Goal: Check status: Check status

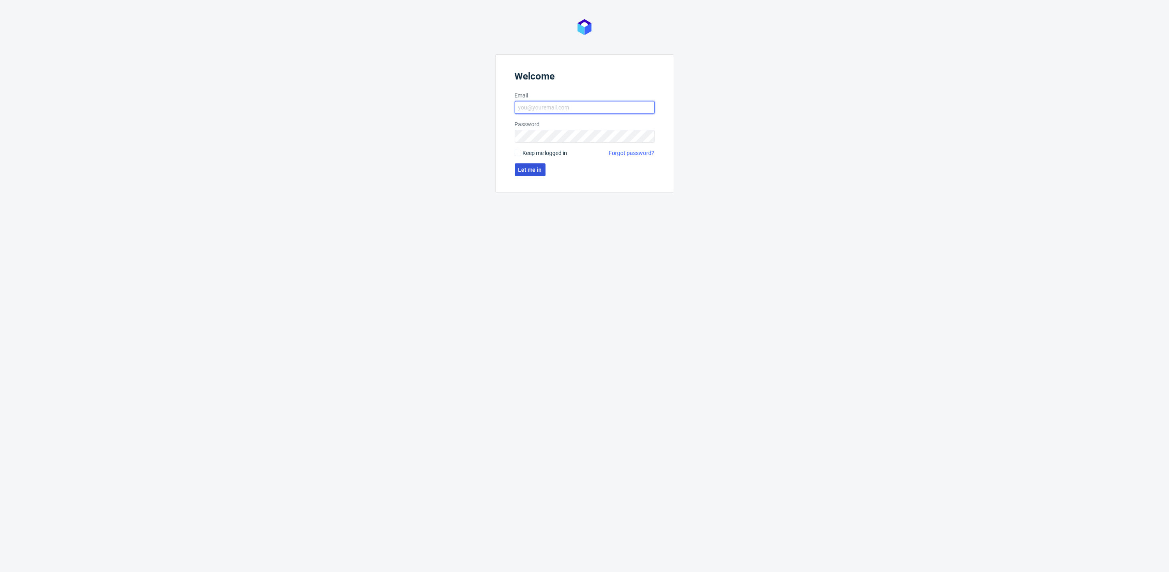
type input "[PERSON_NAME][EMAIL_ADDRESS][DOMAIN_NAME]"
click at [523, 170] on span "Let me in" at bounding box center [530, 170] width 24 height 6
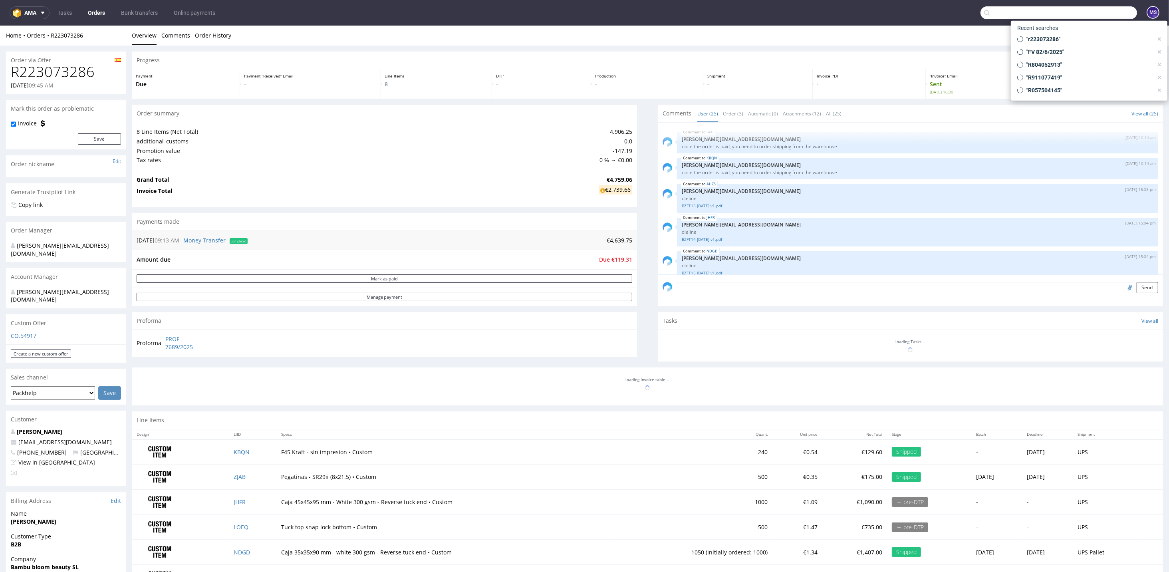
click at [1089, 16] on input "text" at bounding box center [1058, 12] width 157 height 13
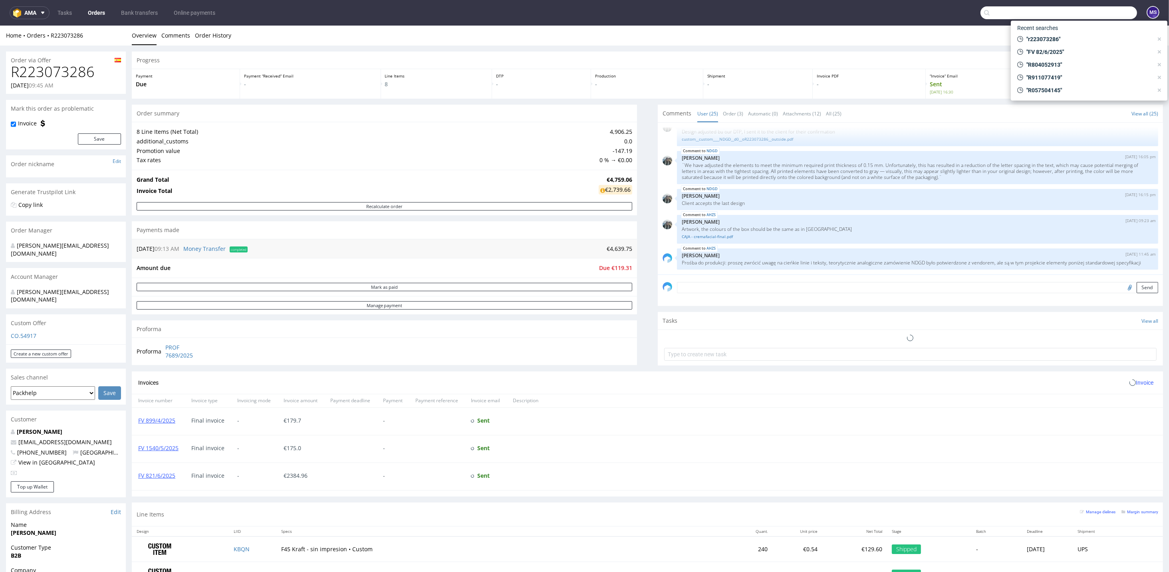
paste input "R538568172"
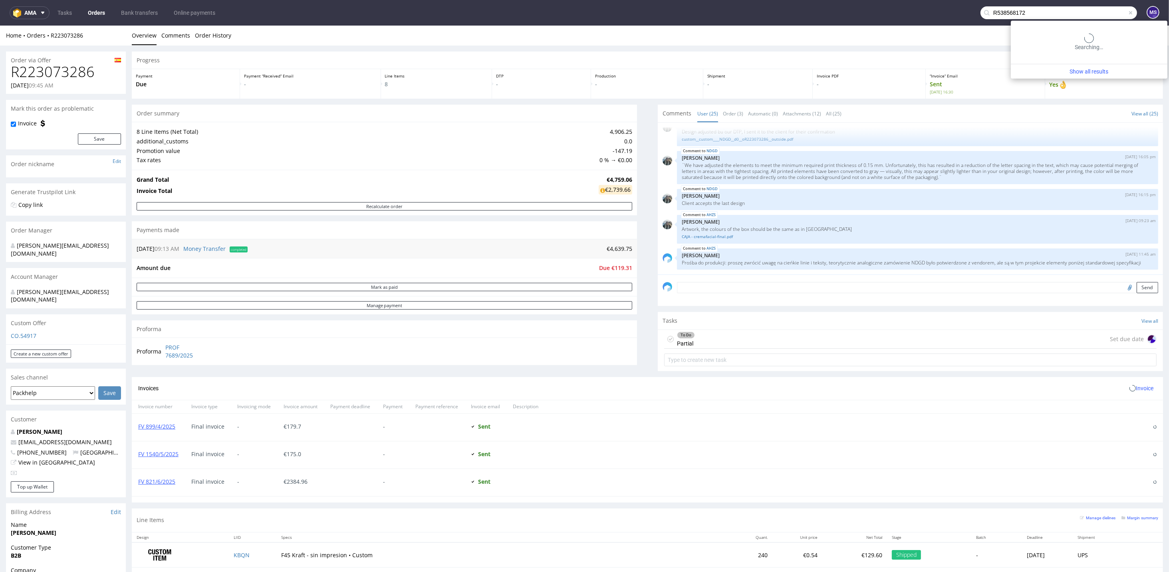
type input "R538568172"
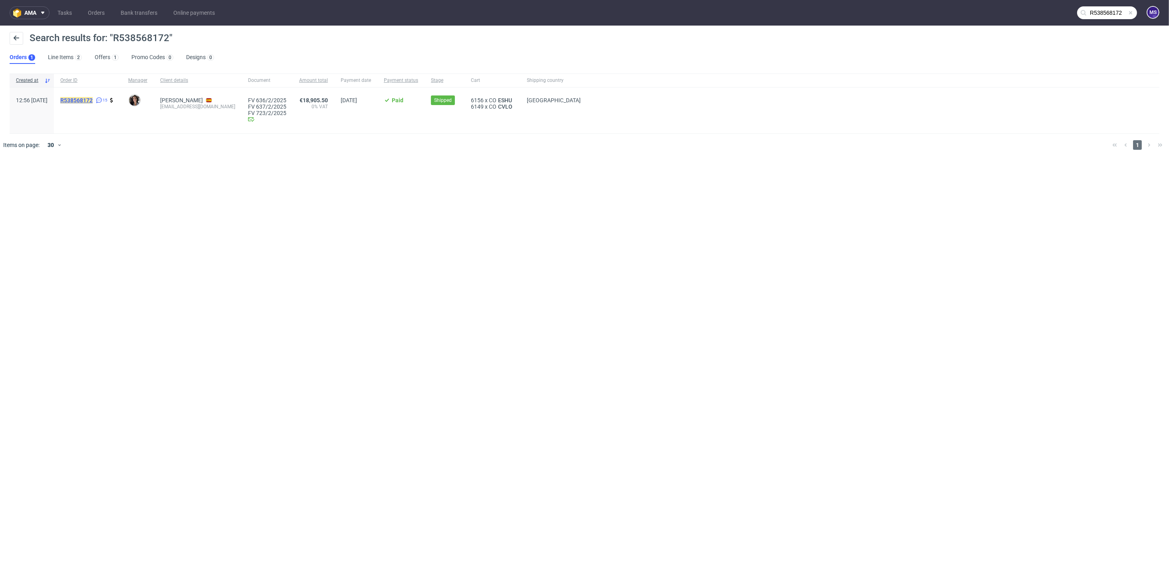
click at [92, 101] on mark "R538568172" at bounding box center [76, 100] width 32 height 6
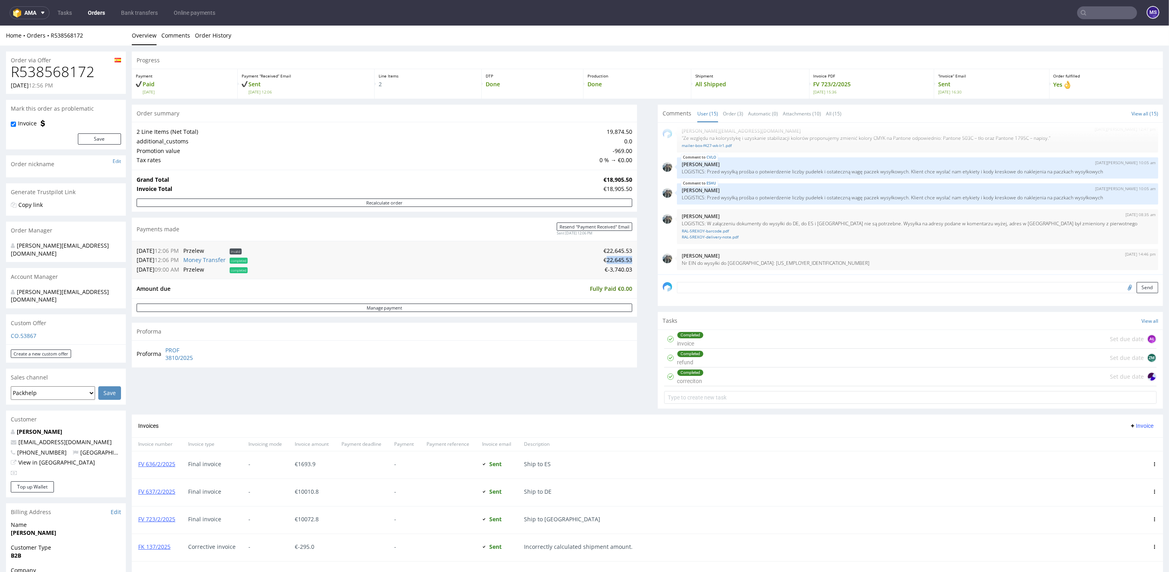
drag, startPoint x: 599, startPoint y: 261, endPoint x: 624, endPoint y: 260, distance: 25.2
click at [624, 260] on td "€22,645.53" at bounding box center [441, 260] width 383 height 10
click at [206, 262] on link "Money Transfer" at bounding box center [204, 260] width 42 height 8
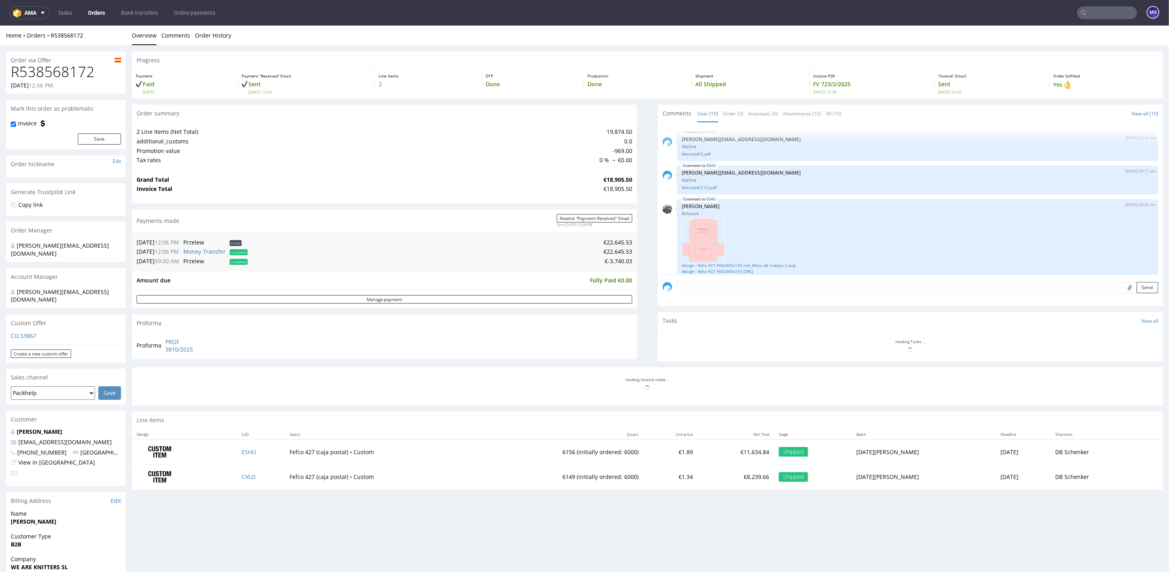
scroll to position [495, 0]
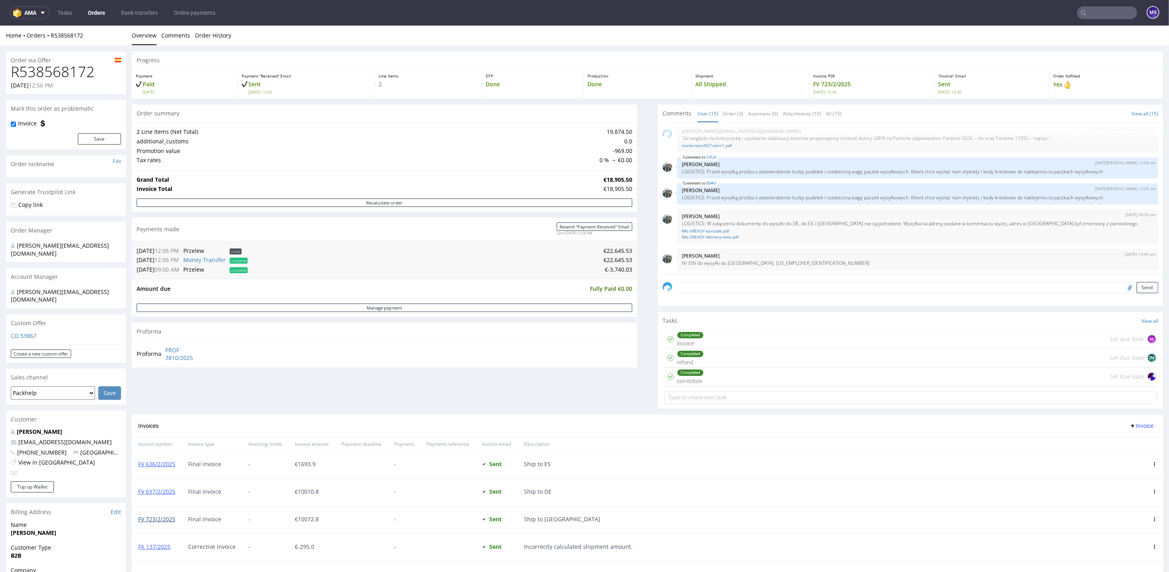
click at [159, 517] on link "FV 723/2/2025" at bounding box center [156, 519] width 37 height 8
click at [1104, 9] on input "text" at bounding box center [1107, 12] width 60 height 13
type input "r981258827"
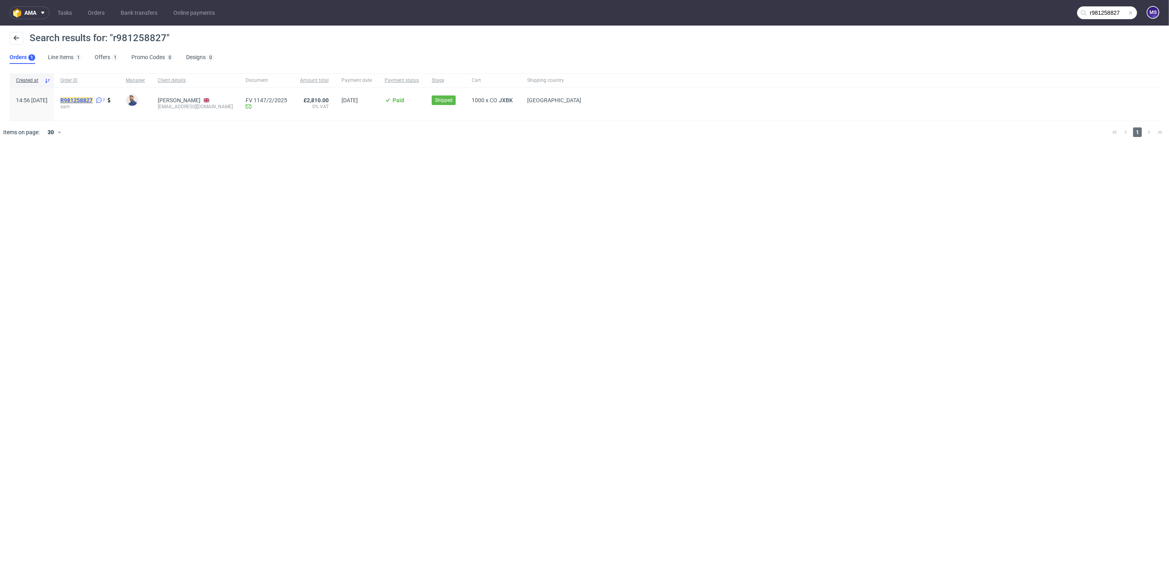
click at [93, 97] on mark "R981258827" at bounding box center [76, 100] width 32 height 6
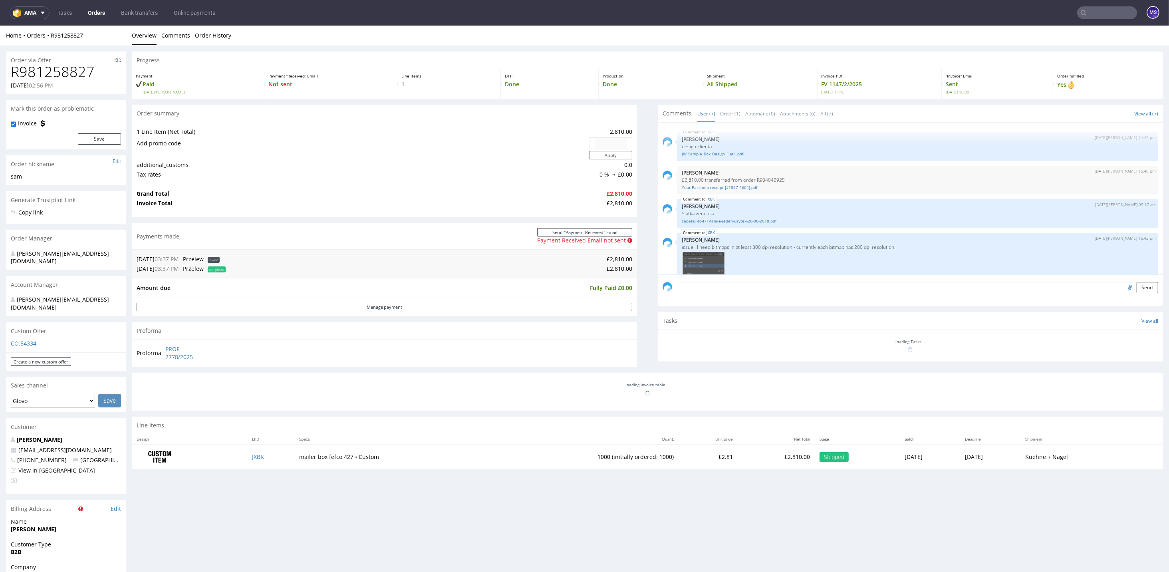
scroll to position [135, 0]
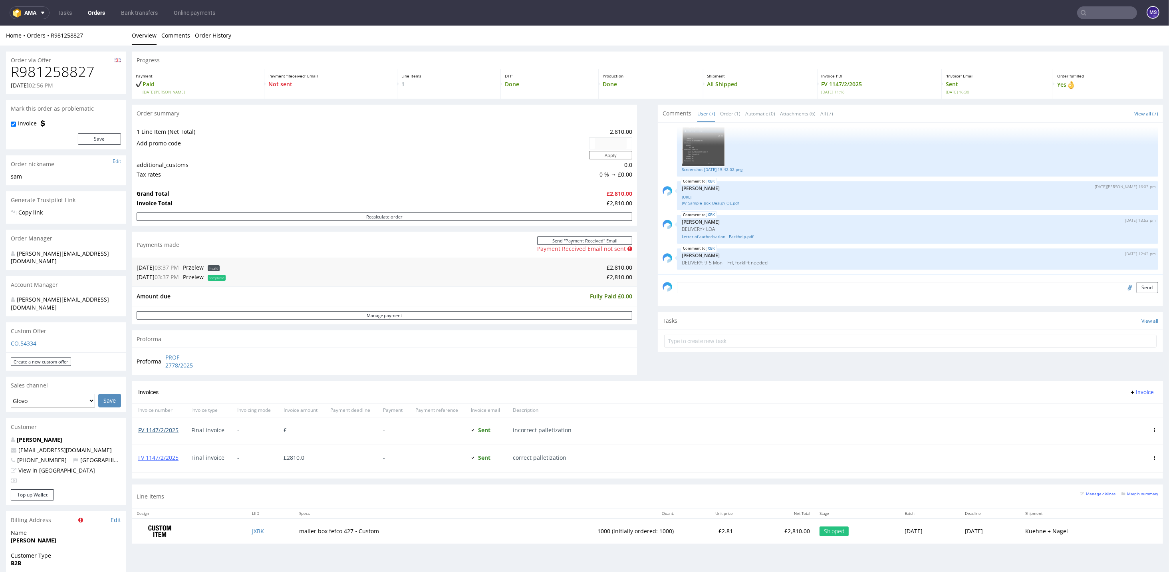
click at [160, 428] on link "FV 1147/2/2025" at bounding box center [158, 430] width 40 height 8
click at [165, 459] on link "FV 1147/2/2025" at bounding box center [158, 458] width 40 height 8
click at [221, 277] on span "completed" at bounding box center [217, 278] width 18 height 6
click at [195, 279] on span "Przelew" at bounding box center [193, 277] width 21 height 8
click at [157, 455] on link "FV 1147/2/2025" at bounding box center [158, 458] width 40 height 8
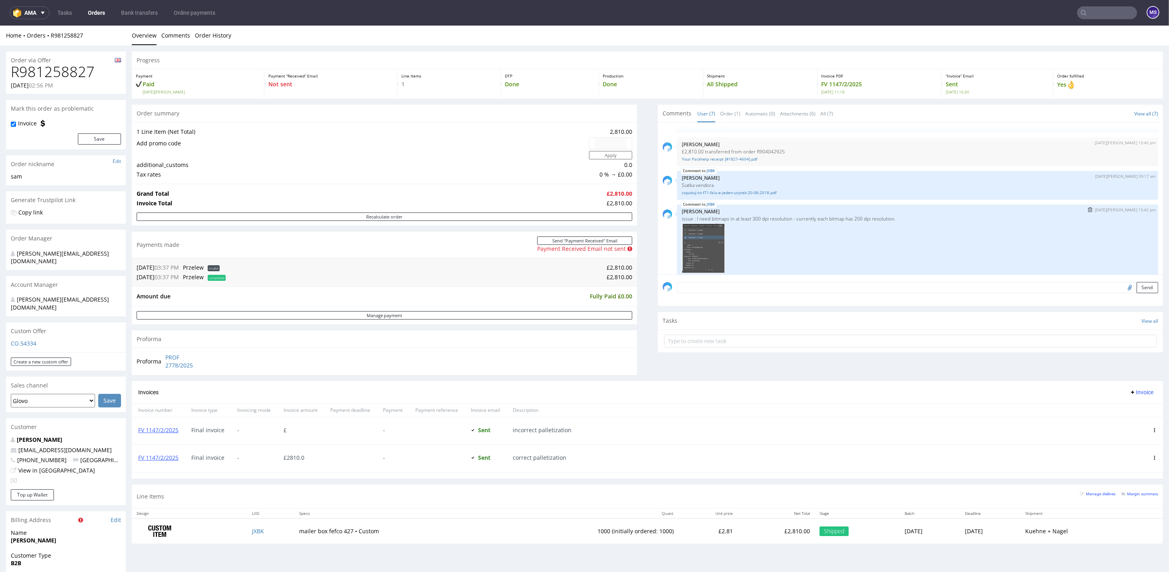
scroll to position [0, 0]
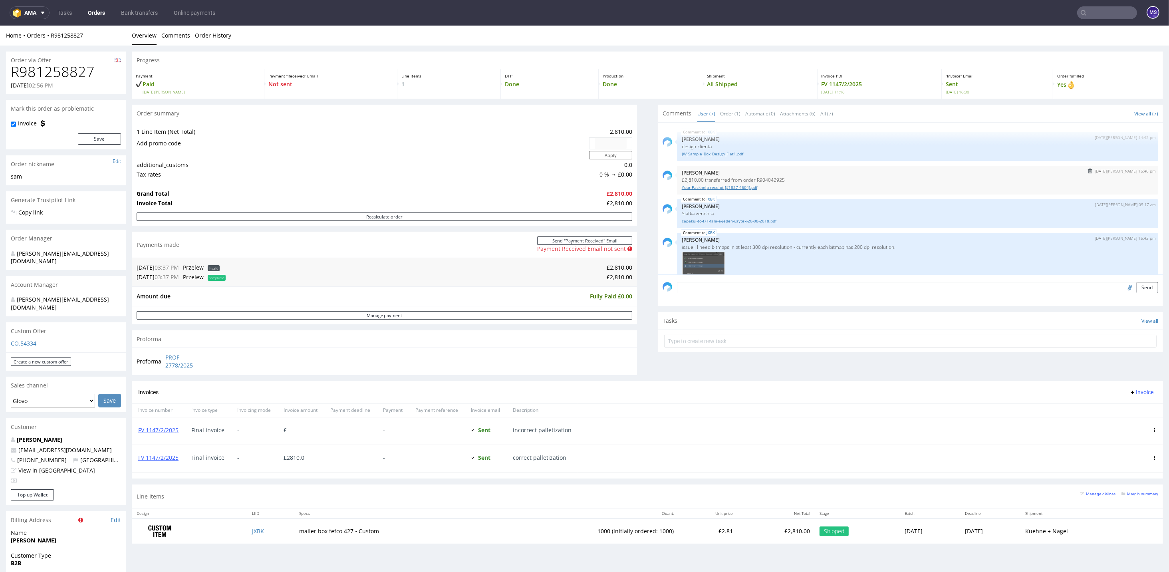
click at [723, 187] on link "Your Packhelp receipt [#1827-4604].pdf" at bounding box center [918, 187] width 472 height 6
click at [703, 187] on link "Your Packhelp receipt [#1827-4604].pdf" at bounding box center [918, 187] width 472 height 6
click at [711, 188] on link "Your Packhelp receipt [#1827-4604].pdf" at bounding box center [918, 187] width 472 height 6
click at [713, 187] on link "Your Packhelp receipt [#1827-4604].pdf" at bounding box center [918, 187] width 472 height 6
drag, startPoint x: 748, startPoint y: 179, endPoint x: 765, endPoint y: 176, distance: 17.1
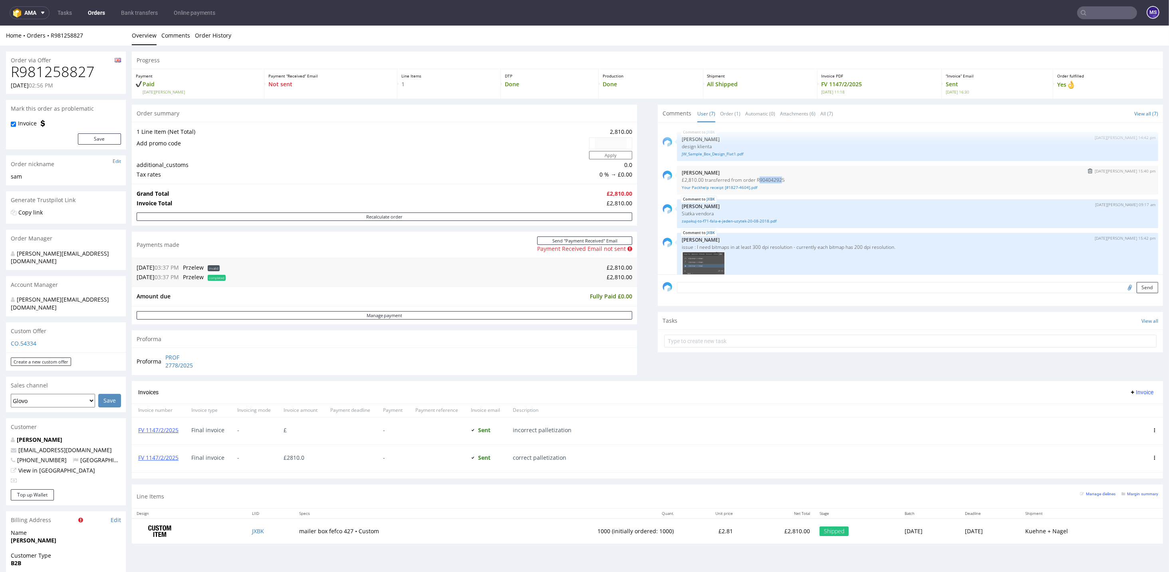
click at [770, 178] on p "£2,810.00 transferred from order R904042925" at bounding box center [918, 180] width 472 height 6
drag, startPoint x: 747, startPoint y: 178, endPoint x: 773, endPoint y: 179, distance: 25.6
click at [773, 179] on p "£2,810.00 transferred from order R904042925" at bounding box center [918, 180] width 472 height 6
copy p "R904042925"
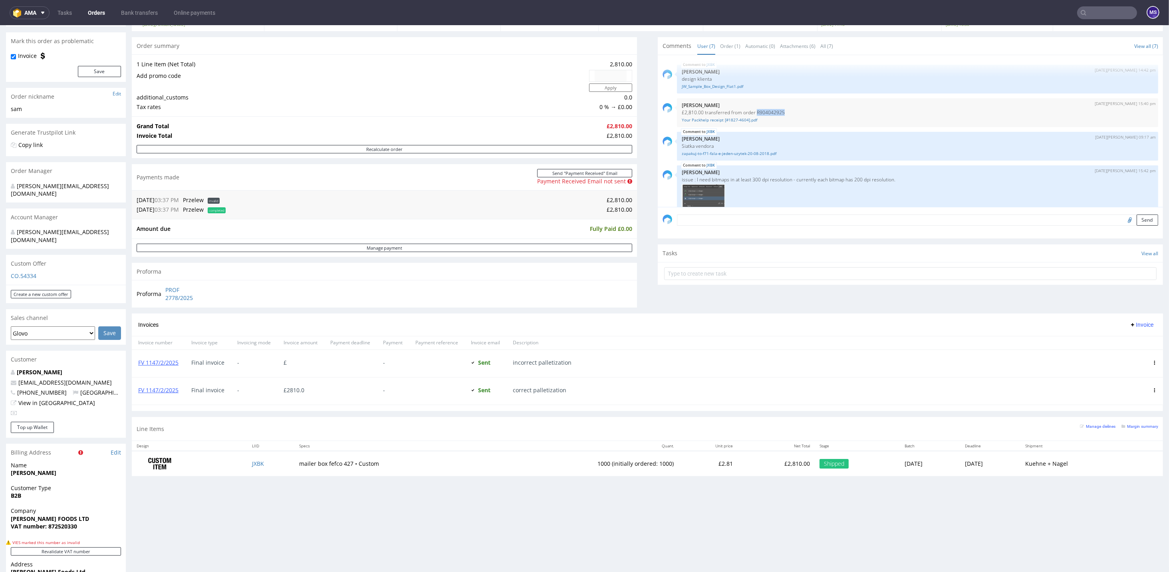
scroll to position [53, 0]
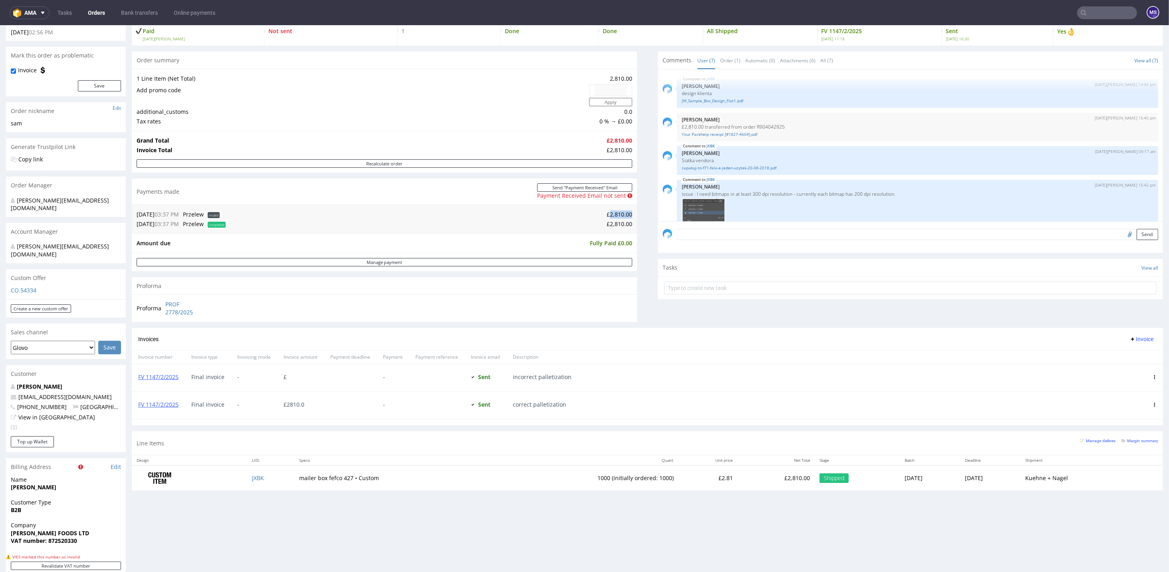
drag, startPoint x: 601, startPoint y: 214, endPoint x: 624, endPoint y: 215, distance: 22.8
click at [624, 215] on td "£2,810.00" at bounding box center [430, 215] width 404 height 10
click at [1086, 15] on input "text" at bounding box center [1107, 12] width 60 height 13
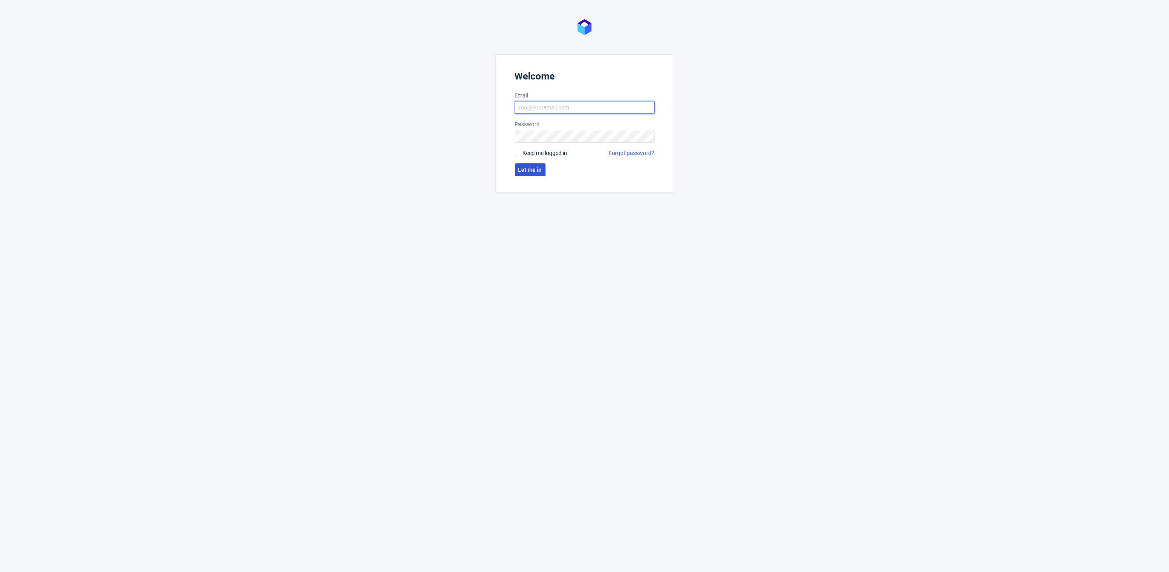
type input "[PERSON_NAME][EMAIL_ADDRESS][DOMAIN_NAME]"
click at [534, 169] on span "Let me in" at bounding box center [530, 170] width 24 height 6
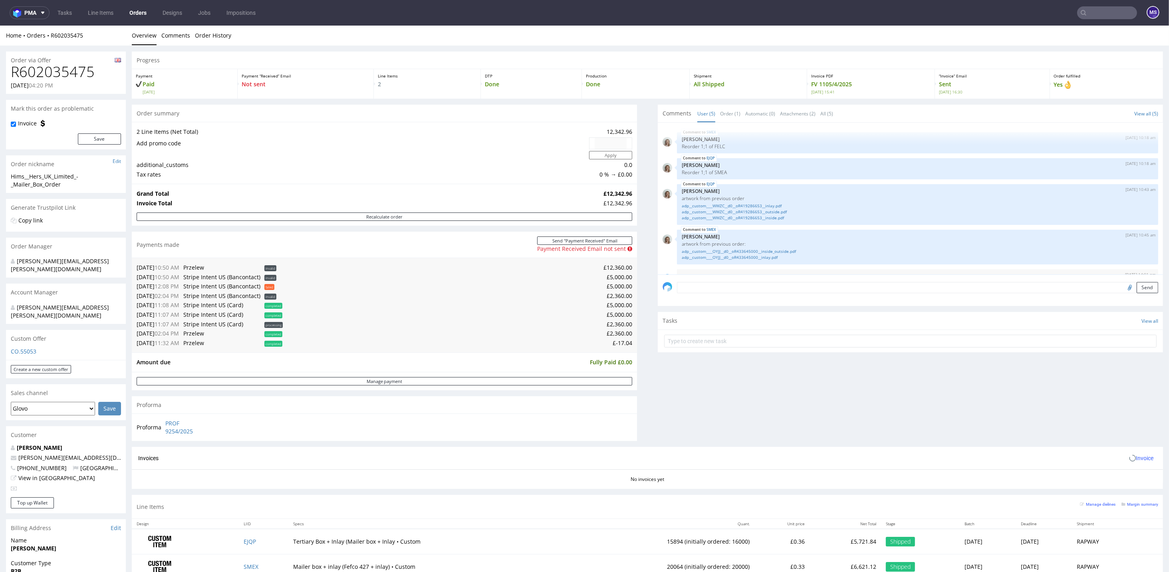
scroll to position [20, 0]
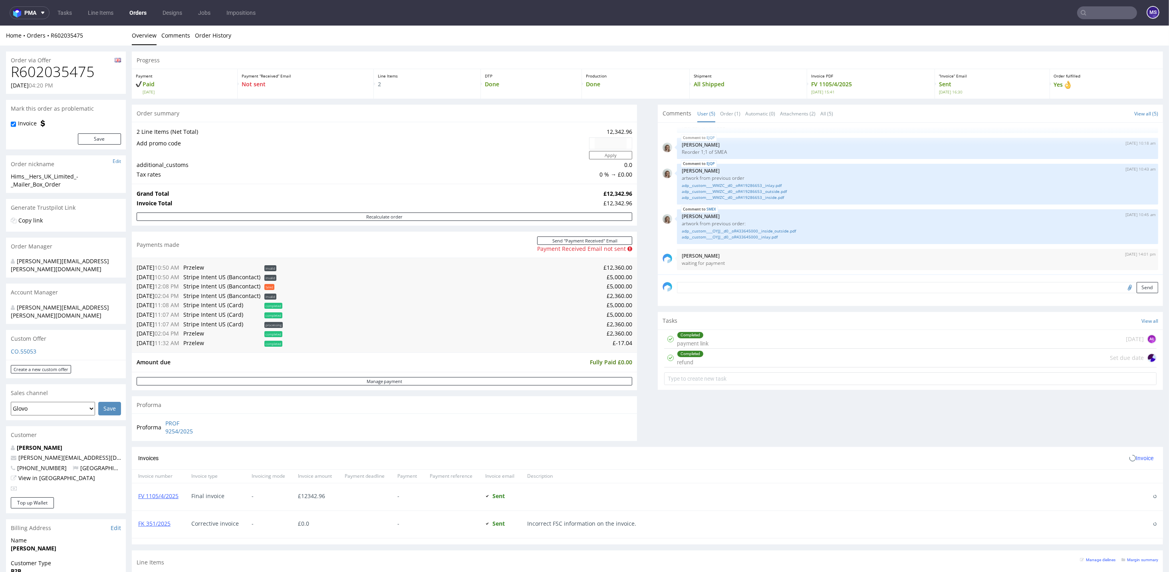
click at [1088, 15] on input "text" at bounding box center [1107, 12] width 60 height 13
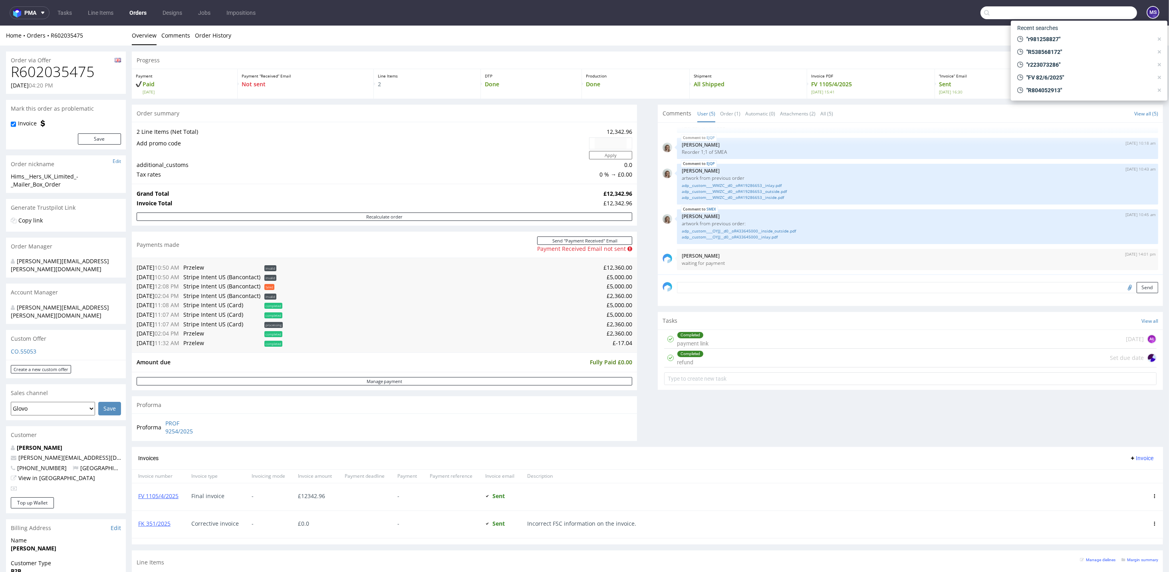
paste input "R904042925"
type input "R904042925"
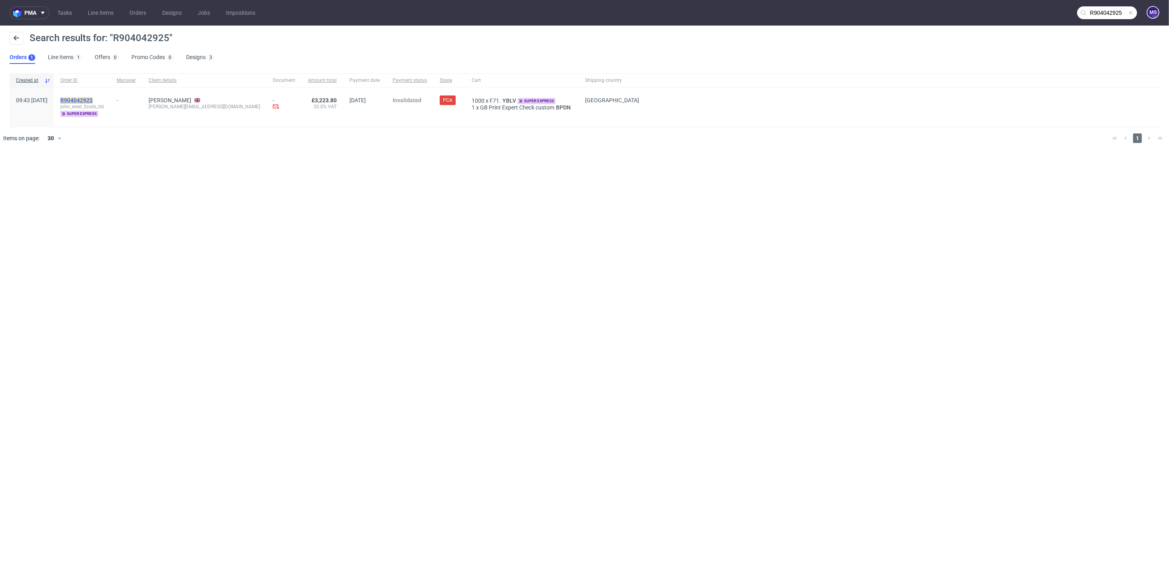
click at [93, 100] on mark "R904042925" at bounding box center [76, 100] width 32 height 6
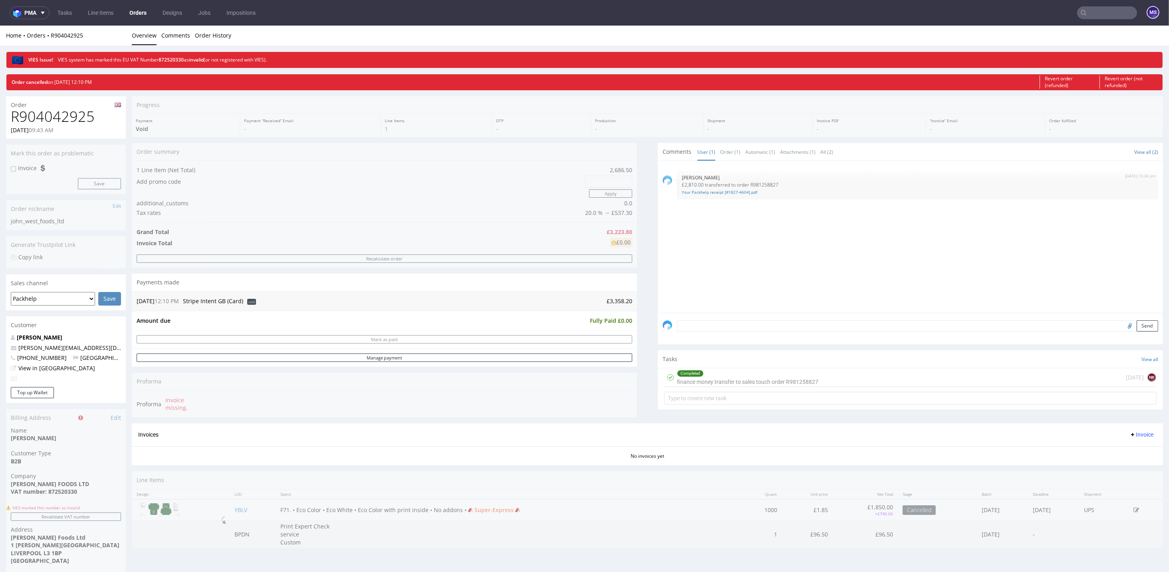
click at [747, 378] on div "Completed finance money transfer to sales touch order R981258827" at bounding box center [747, 377] width 141 height 18
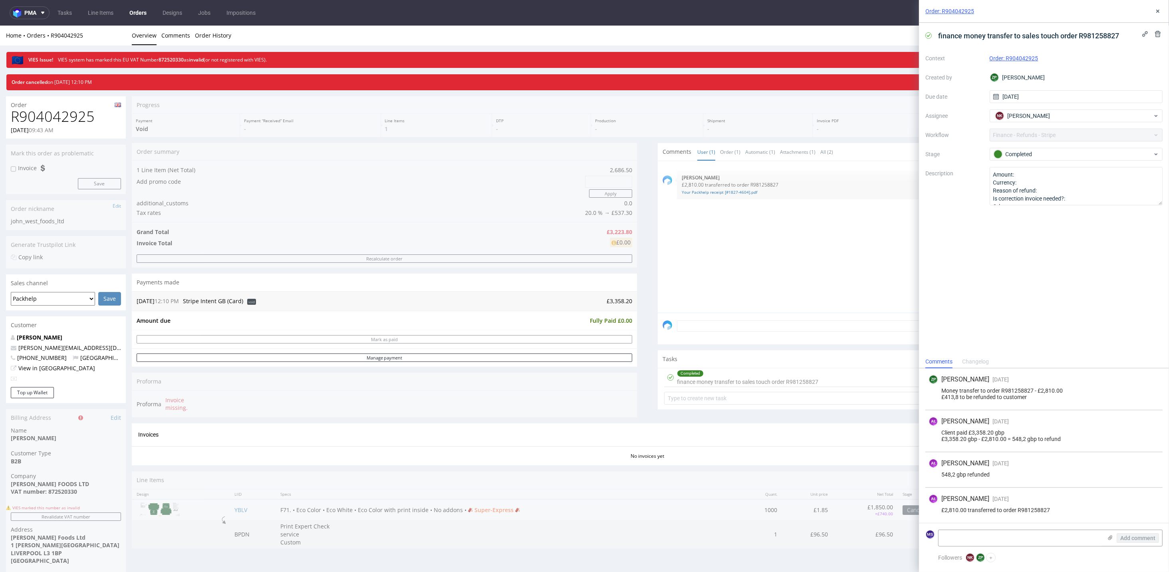
click at [495, 389] on div "Order summary 1 Line Item (Net Total) 2,686.50 Add promo code Apply additional_…" at bounding box center [384, 283] width 505 height 280
click at [721, 193] on link "Your Packhelp receipt [#1827-4604].pdf" at bounding box center [918, 192] width 472 height 6
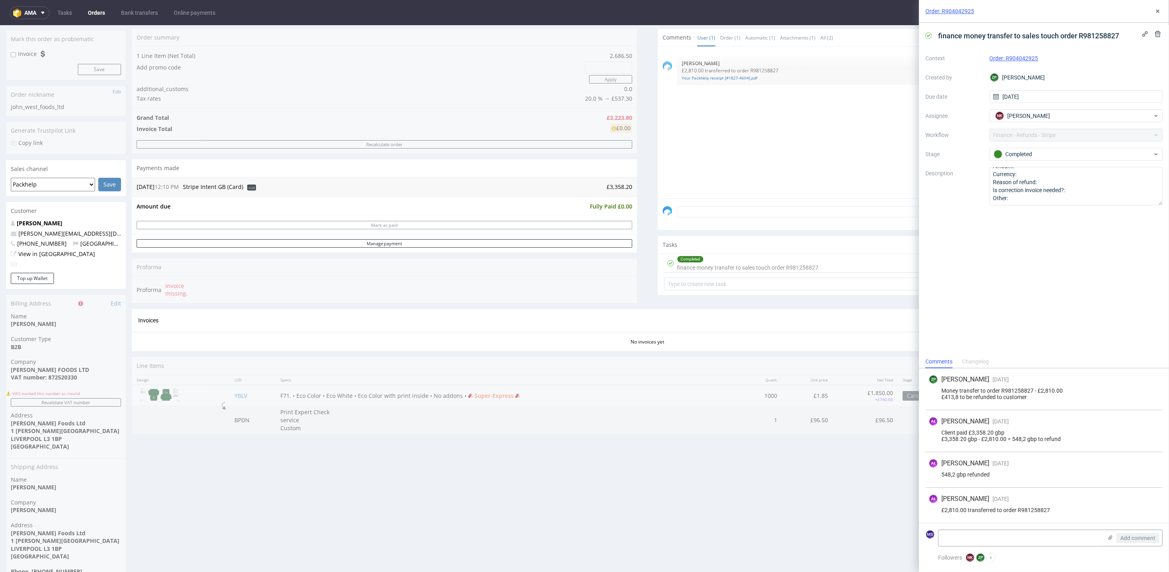
scroll to position [162, 0]
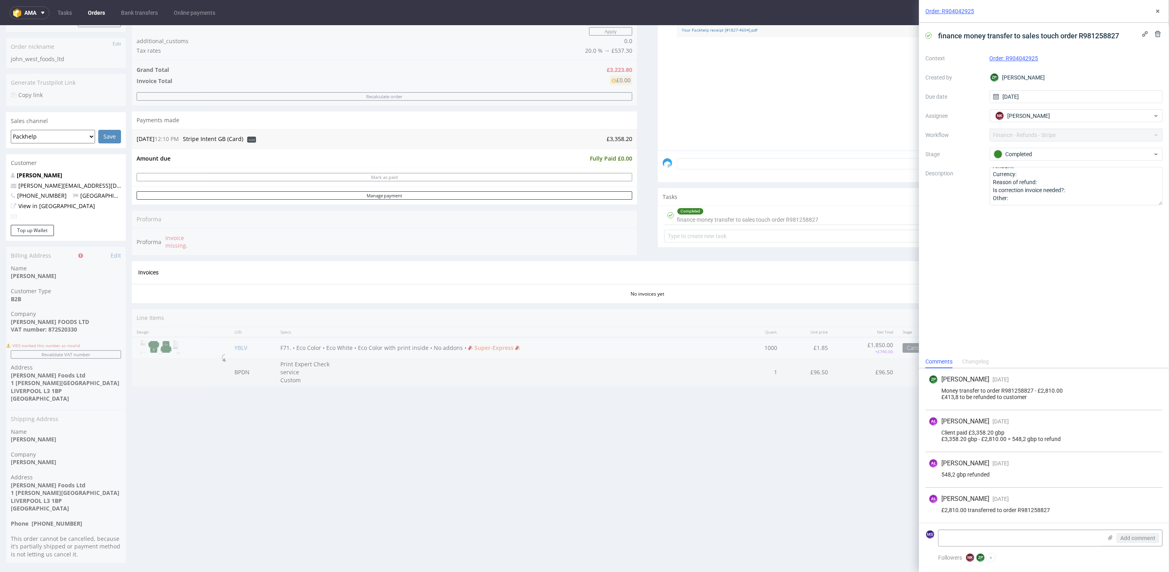
click at [722, 493] on div "Progress Payment Void Payment “Received” Email - Line Items 1 DTP - Production …" at bounding box center [647, 248] width 1031 height 629
